Goal: Transaction & Acquisition: Obtain resource

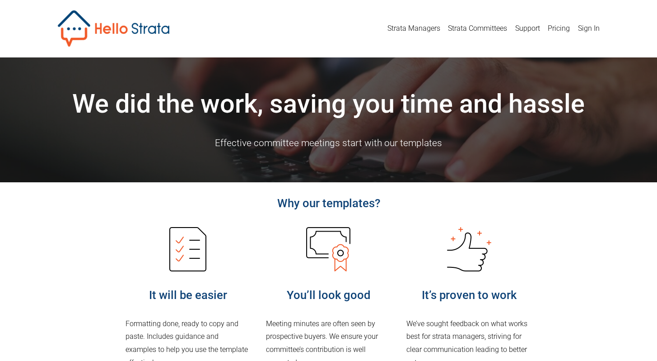
click at [527, 30] on link "Support" at bounding box center [528, 28] width 25 height 14
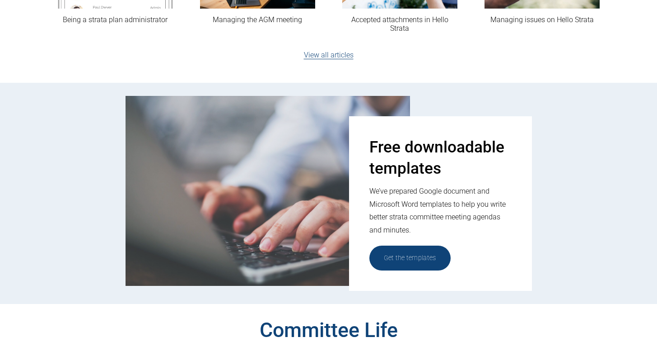
scroll to position [371, 0]
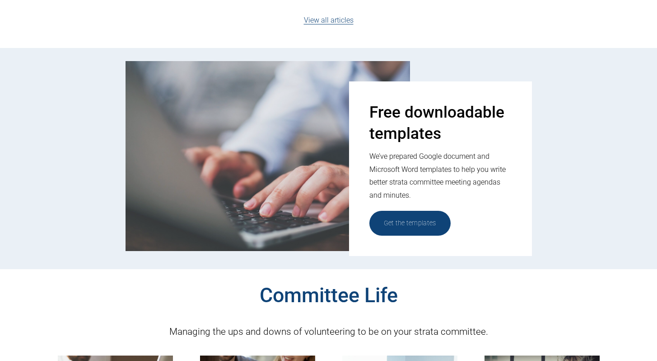
click at [427, 224] on link "Get the templates" at bounding box center [410, 223] width 81 height 25
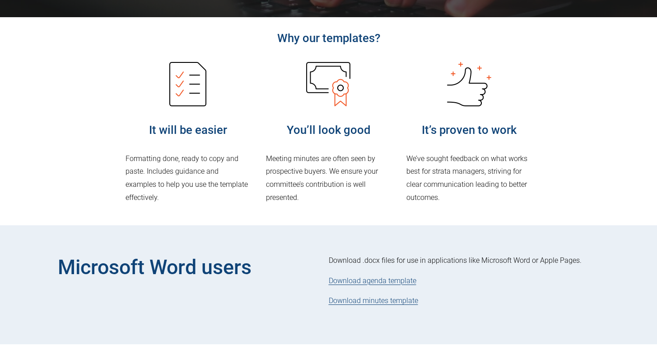
scroll to position [288, 0]
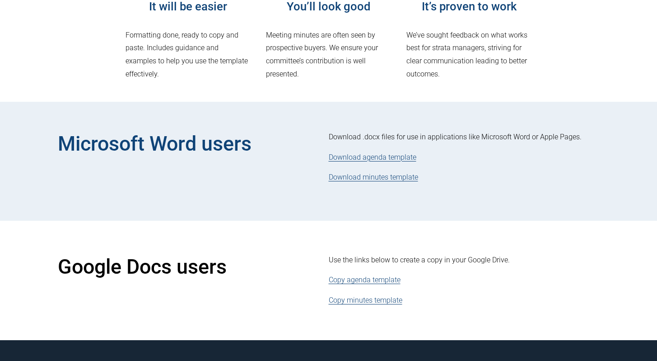
click at [371, 158] on link "Download agenda template" at bounding box center [373, 157] width 88 height 9
click at [373, 180] on link "Download minutes template" at bounding box center [373, 177] width 89 height 9
click at [347, 281] on link "Copy agenda template" at bounding box center [365, 279] width 72 height 9
click at [378, 304] on link "Copy minutes template" at bounding box center [366, 300] width 74 height 9
